Goal: Information Seeking & Learning: Learn about a topic

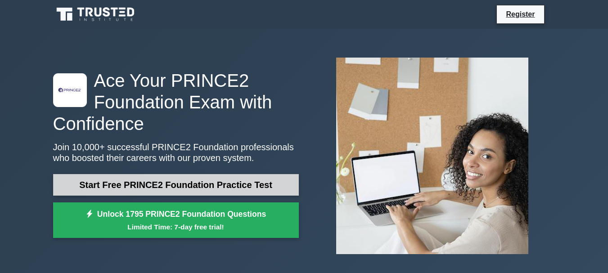
drag, startPoint x: 0, startPoint y: 0, endPoint x: 214, endPoint y: 185, distance: 282.9
click at [214, 185] on link "Start Free PRINCE2 Foundation Practice Test" at bounding box center [176, 185] width 246 height 22
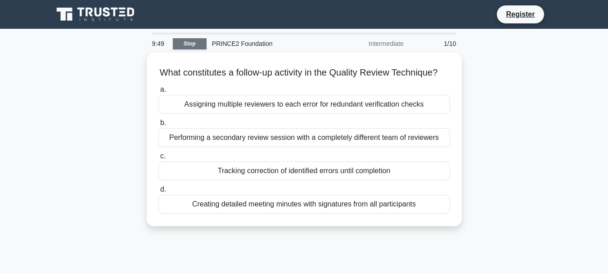
click at [194, 43] on link "Stop" at bounding box center [190, 43] width 34 height 11
